Goal: Find specific page/section: Find specific page/section

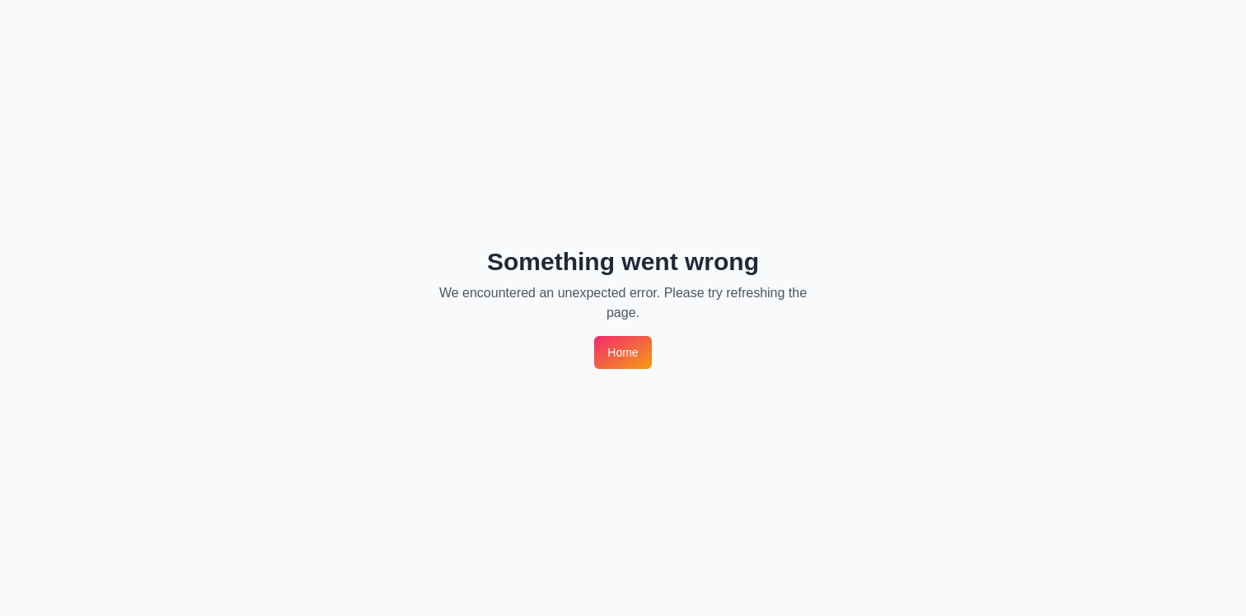
click at [622, 356] on link "Home" at bounding box center [622, 352] width 57 height 33
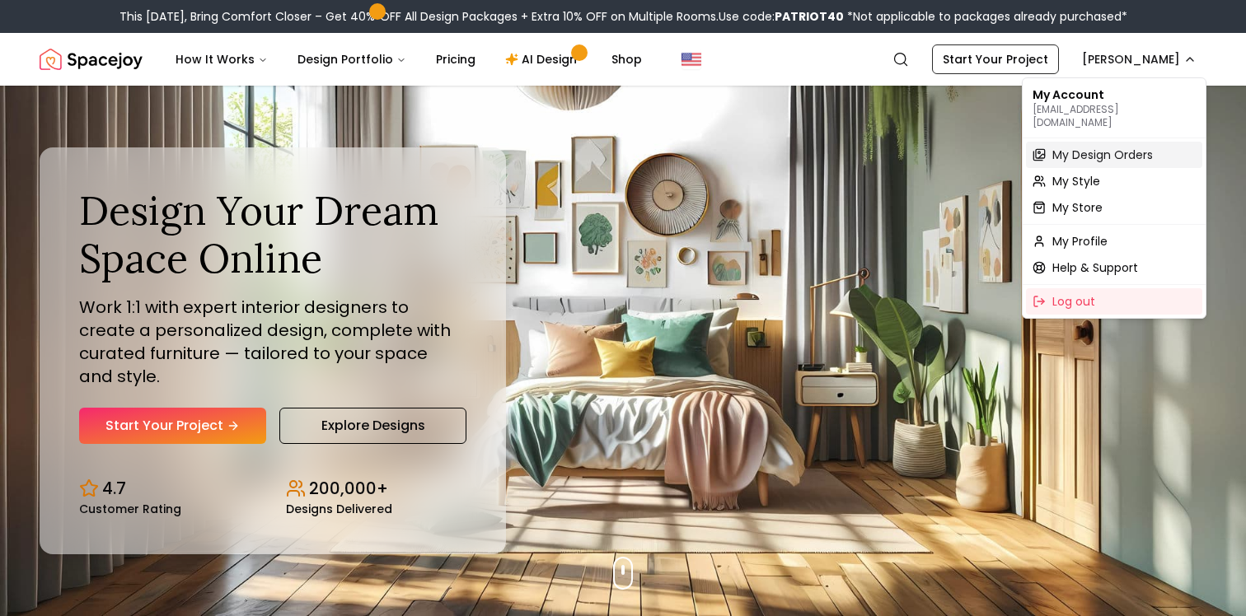
click at [1080, 147] on span "My Design Orders" at bounding box center [1102, 155] width 101 height 16
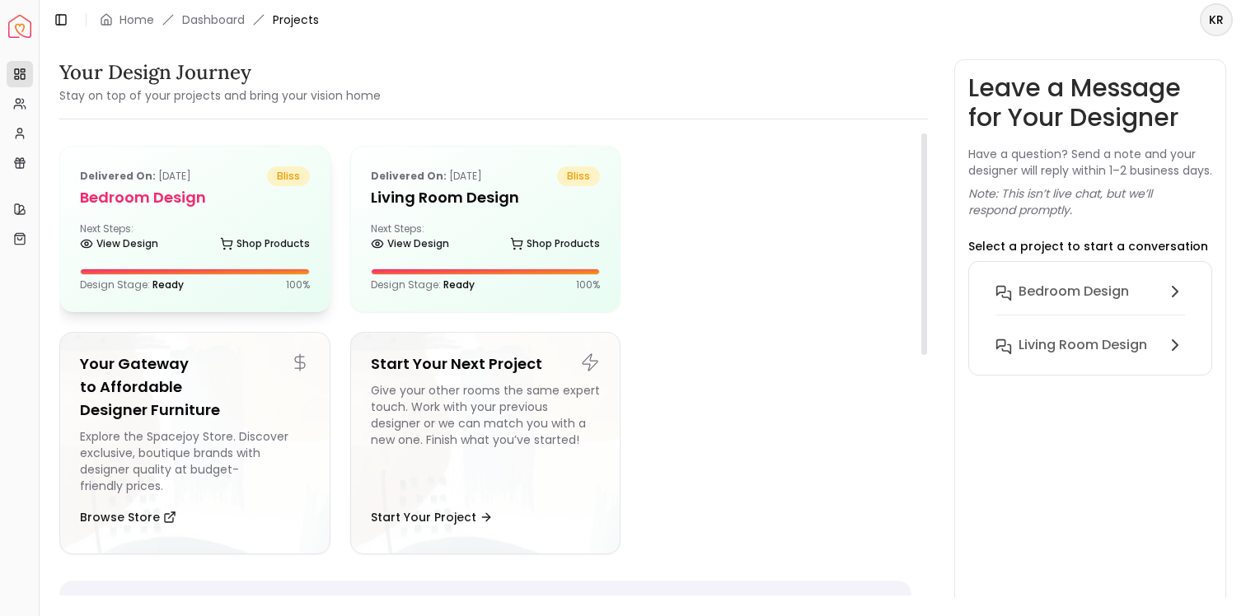
click at [110, 227] on div "Next Steps: View Design Shop Products" at bounding box center [195, 239] width 230 height 33
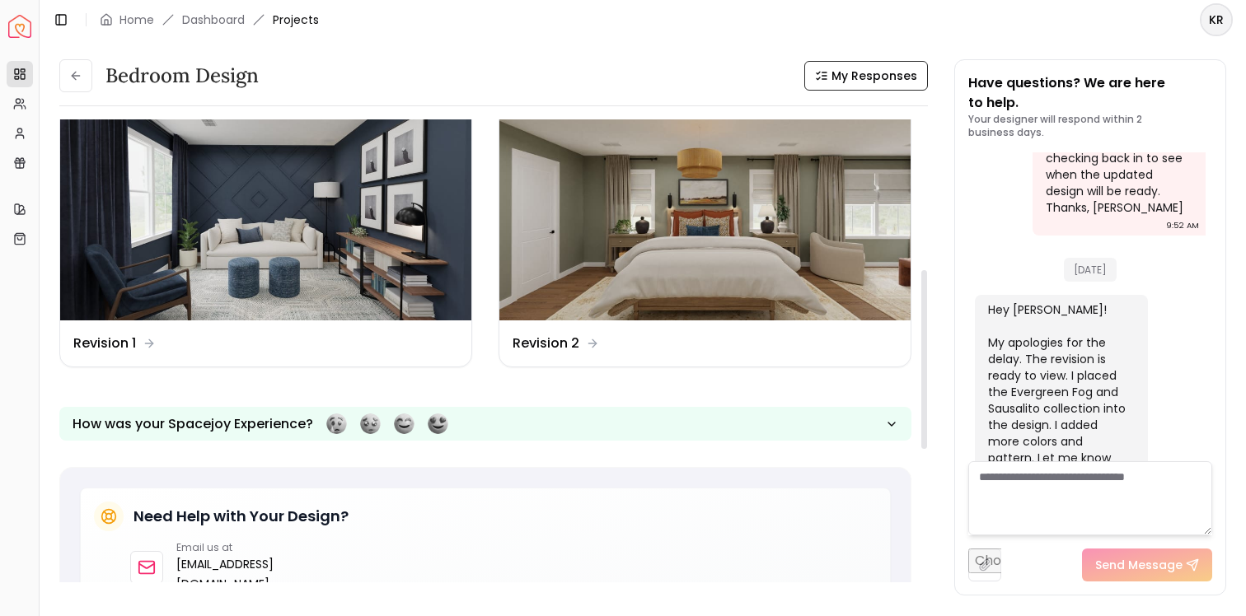
scroll to position [389, 0]
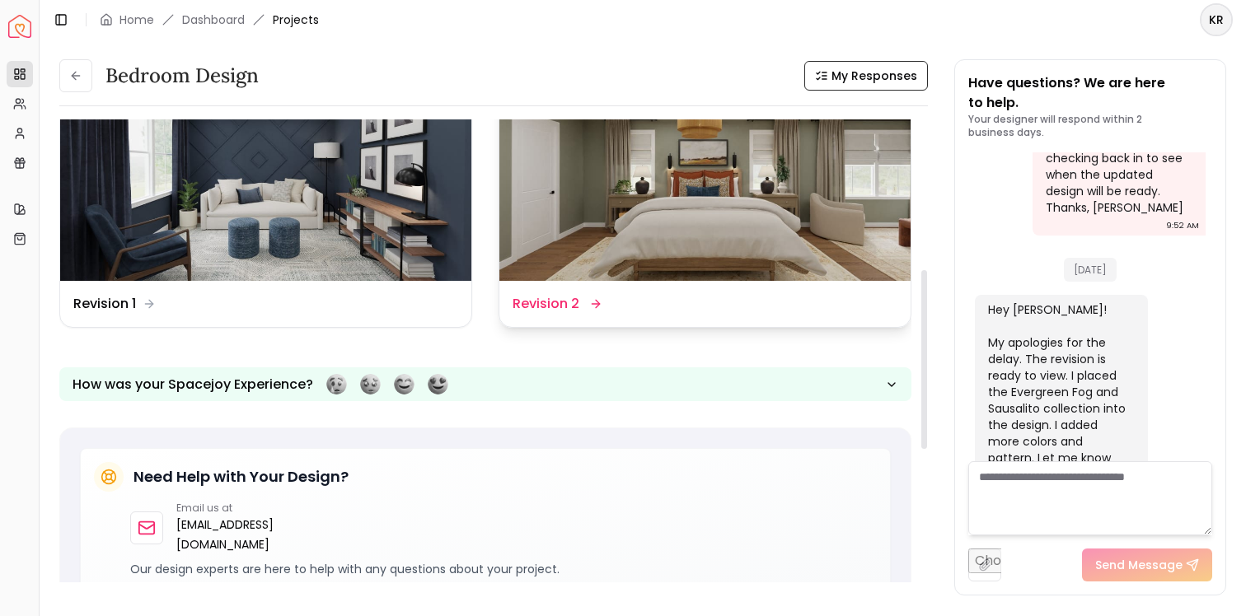
click at [668, 254] on img at bounding box center [704, 166] width 411 height 232
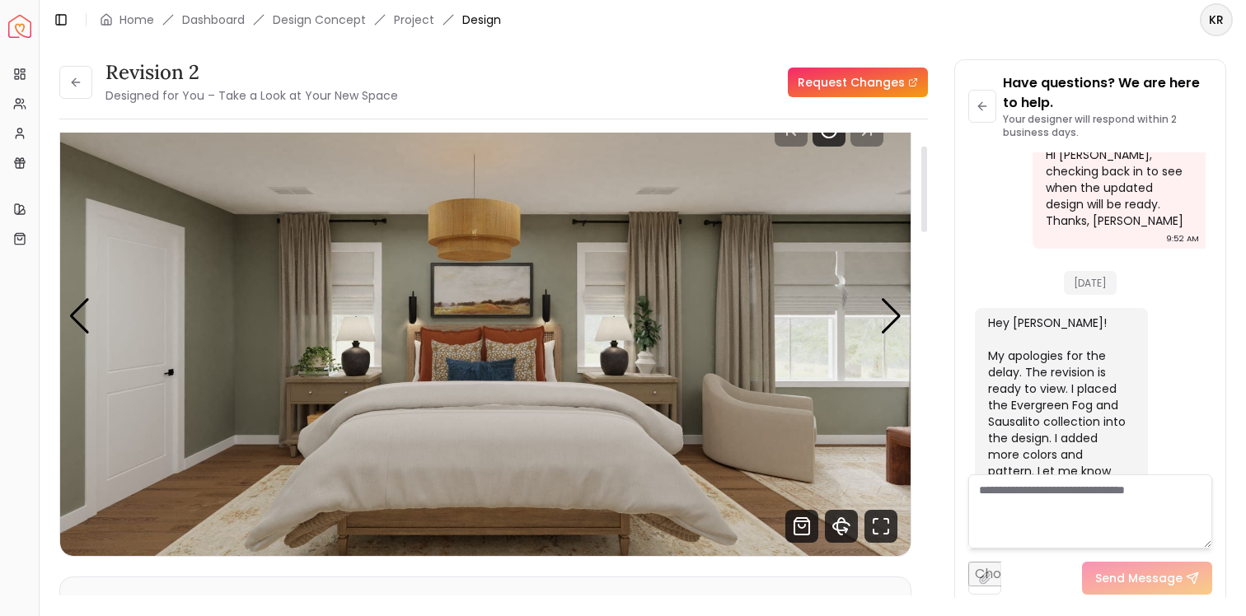
scroll to position [104, 0]
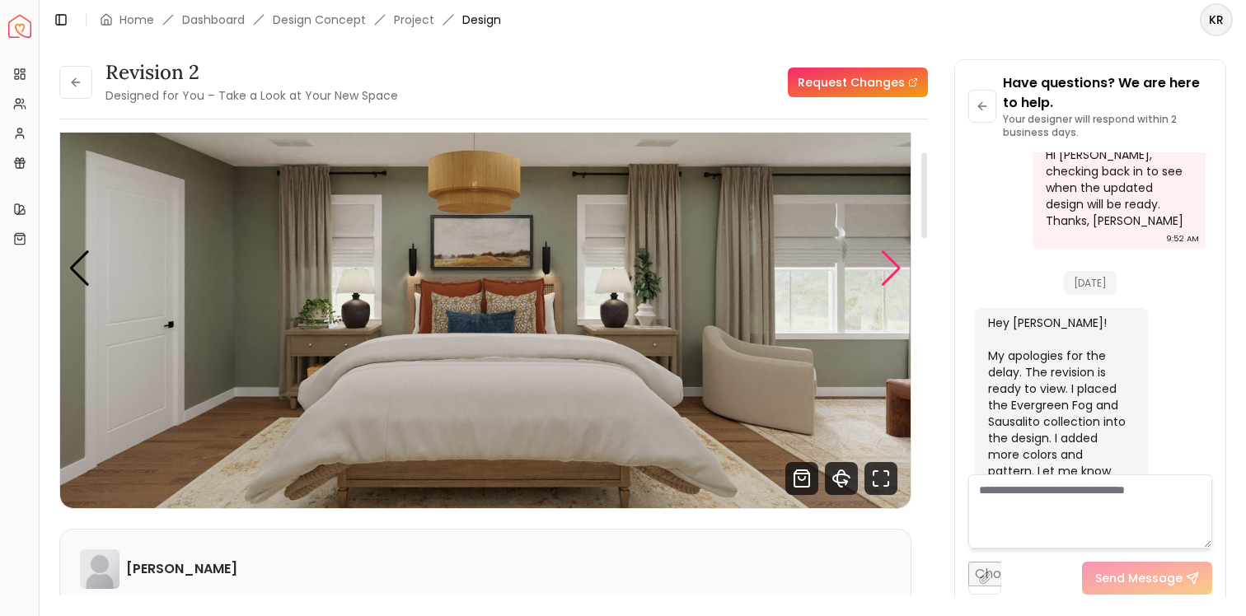
click at [888, 270] on div "Next slide" at bounding box center [891, 269] width 22 height 36
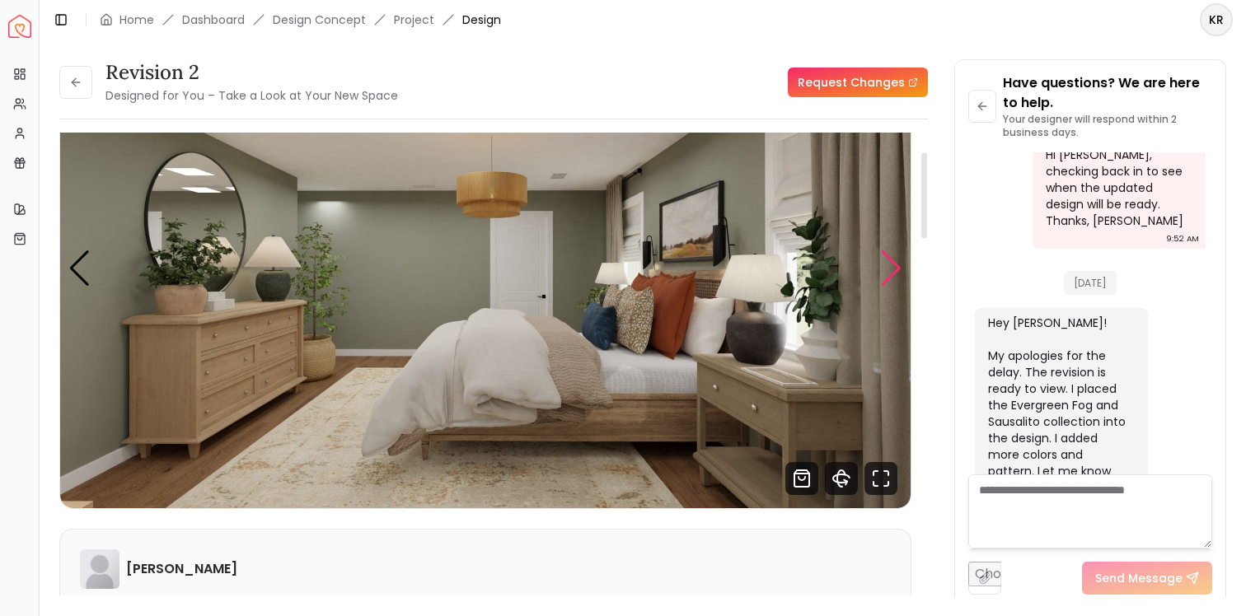
click at [888, 270] on div "Next slide" at bounding box center [891, 269] width 22 height 36
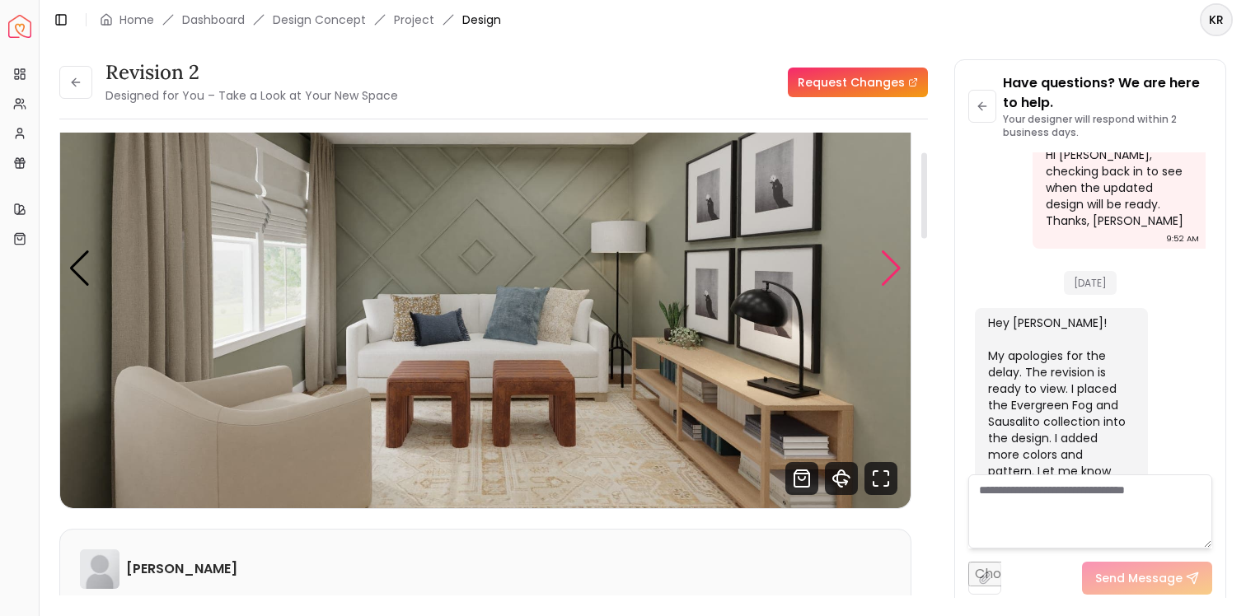
click at [888, 270] on div "Next slide" at bounding box center [891, 269] width 22 height 36
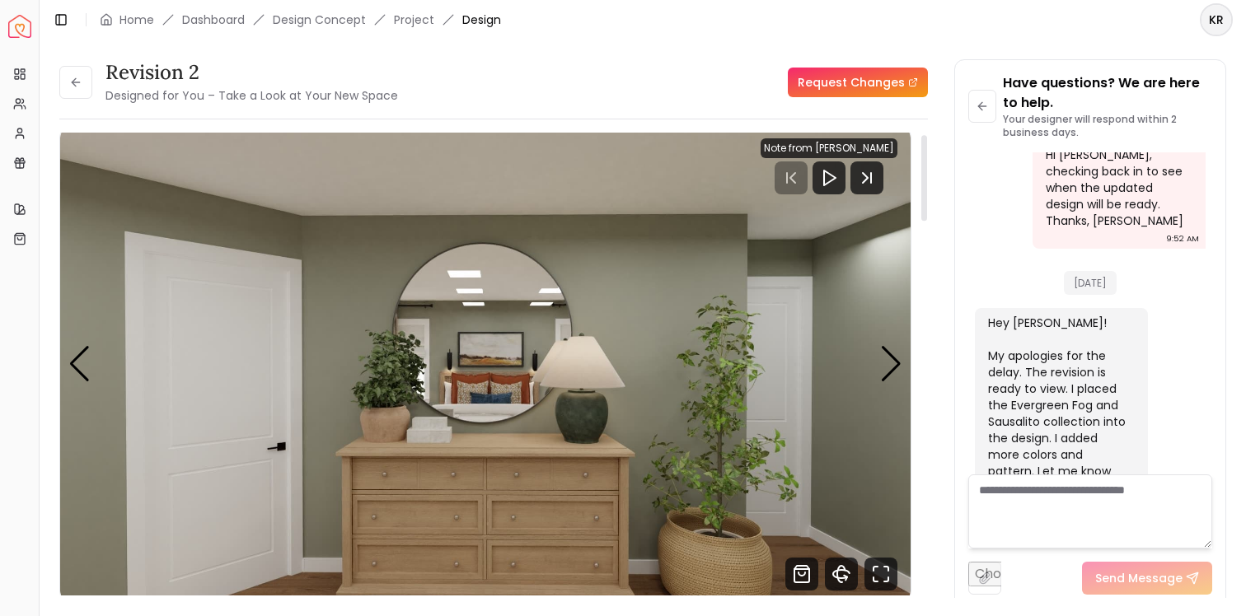
scroll to position [10, 0]
